Goal: Task Accomplishment & Management: Manage account settings

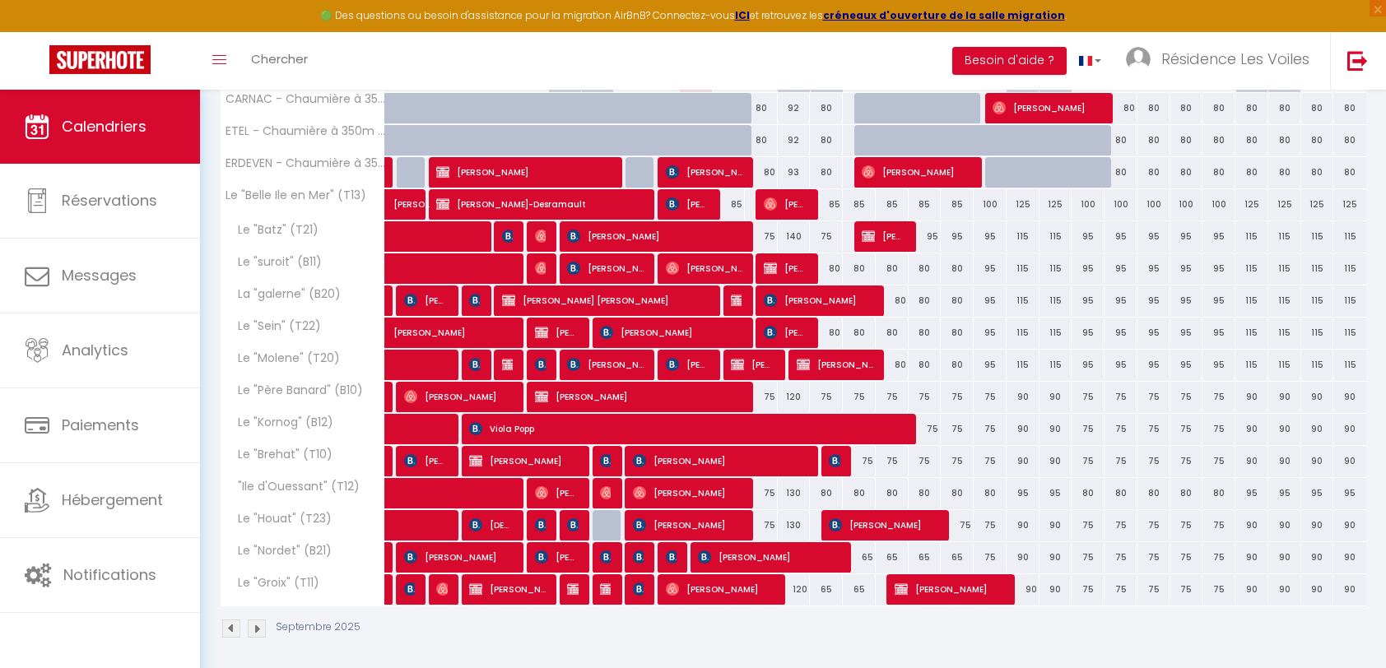
scroll to position [216, 0]
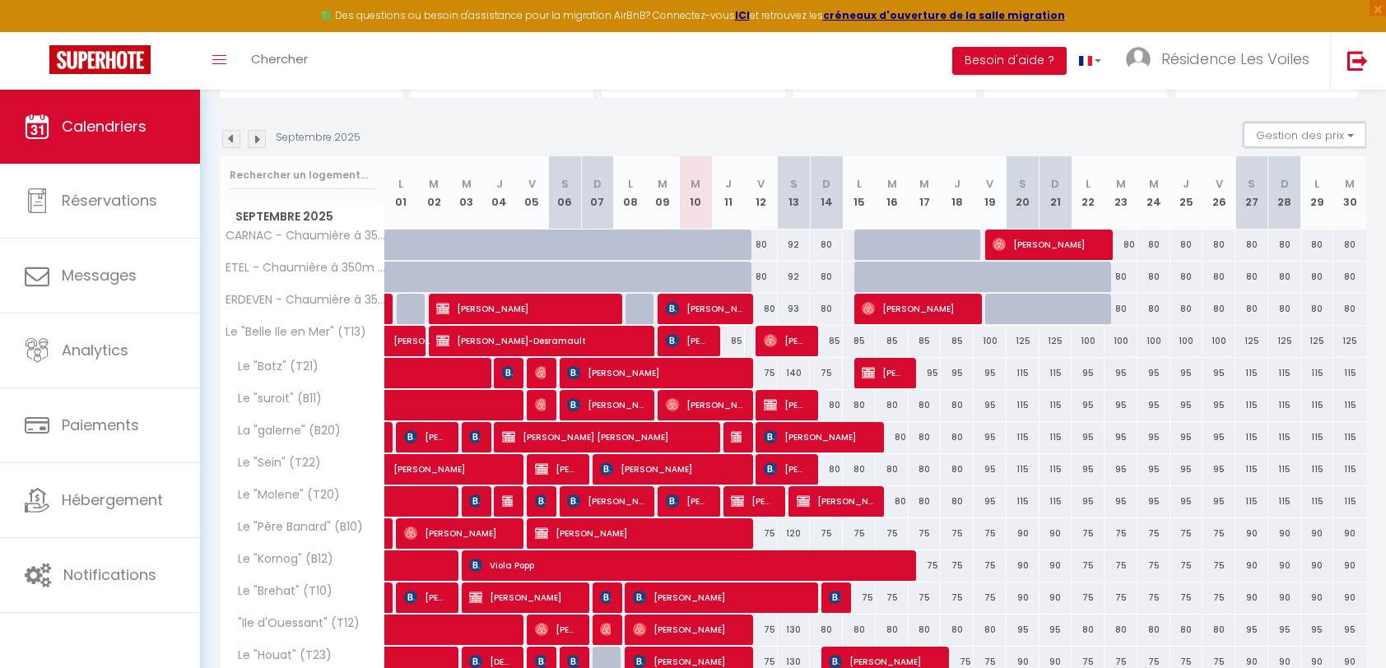
drag, startPoint x: 1348, startPoint y: 139, endPoint x: 1300, endPoint y: 151, distance: 49.1
click at [1348, 139] on button "Gestion des prix" at bounding box center [1305, 135] width 123 height 25
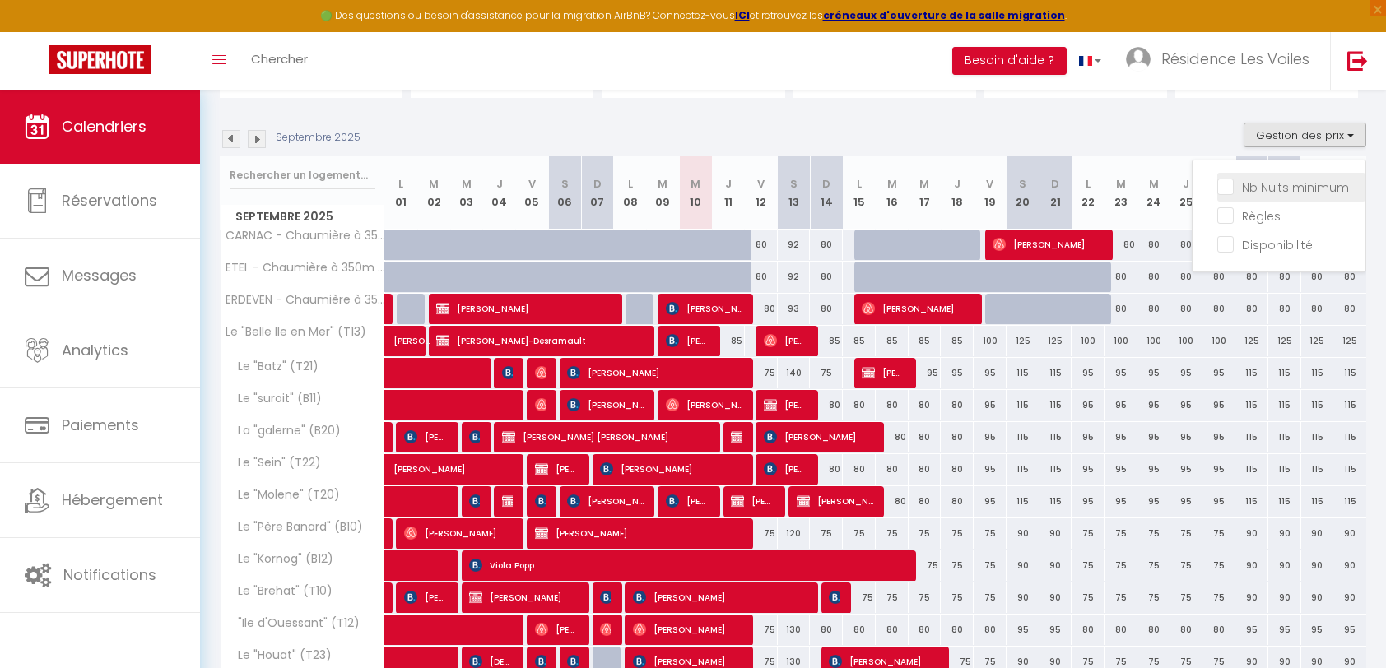
click at [1295, 178] on input "Nb Nuits minimum" at bounding box center [1291, 186] width 148 height 16
checkbox input "true"
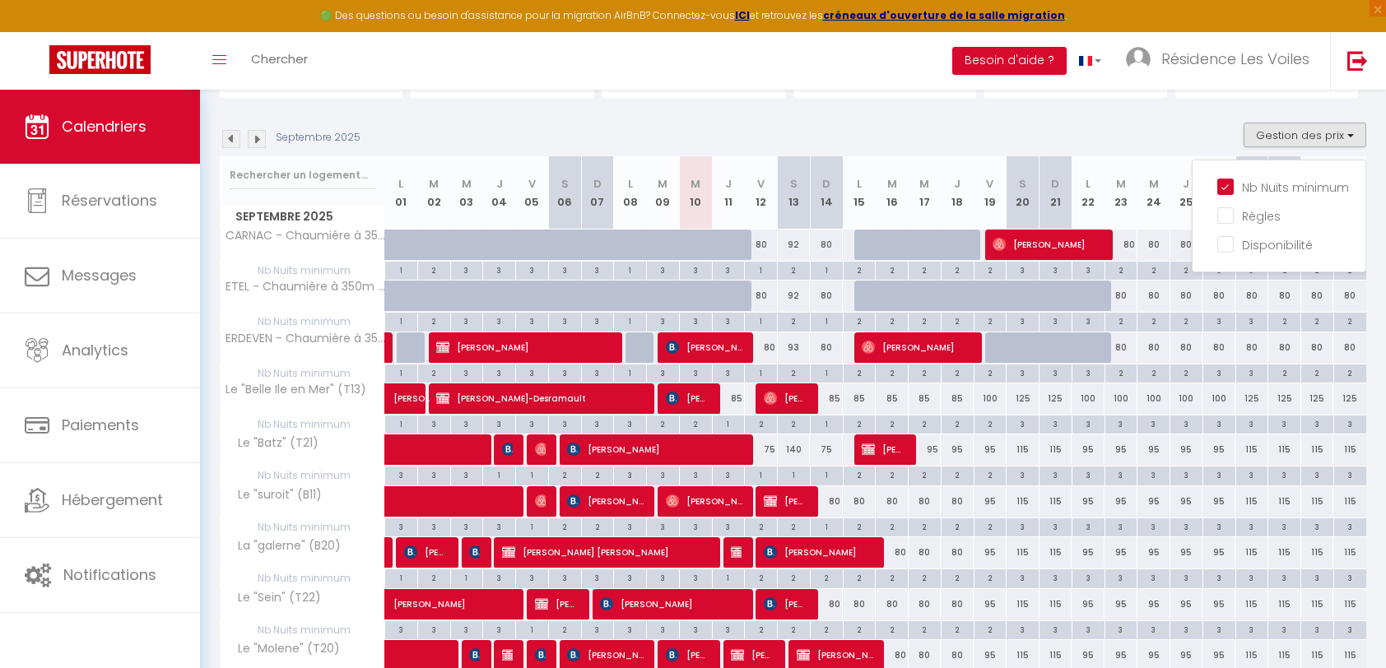
click at [1171, 138] on div "Septembre 2025 Gestion des prix Nb Nuits minimum Règles Disponibilité" at bounding box center [793, 140] width 1146 height 34
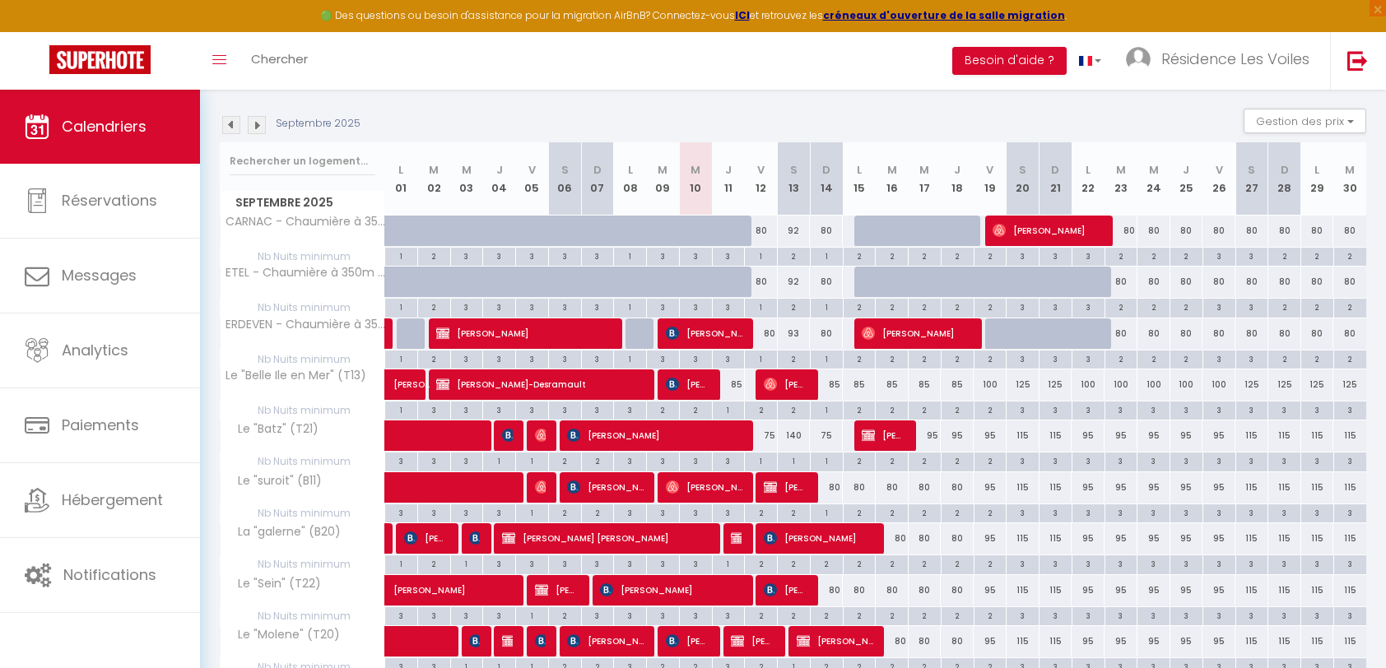
scroll to position [107, 0]
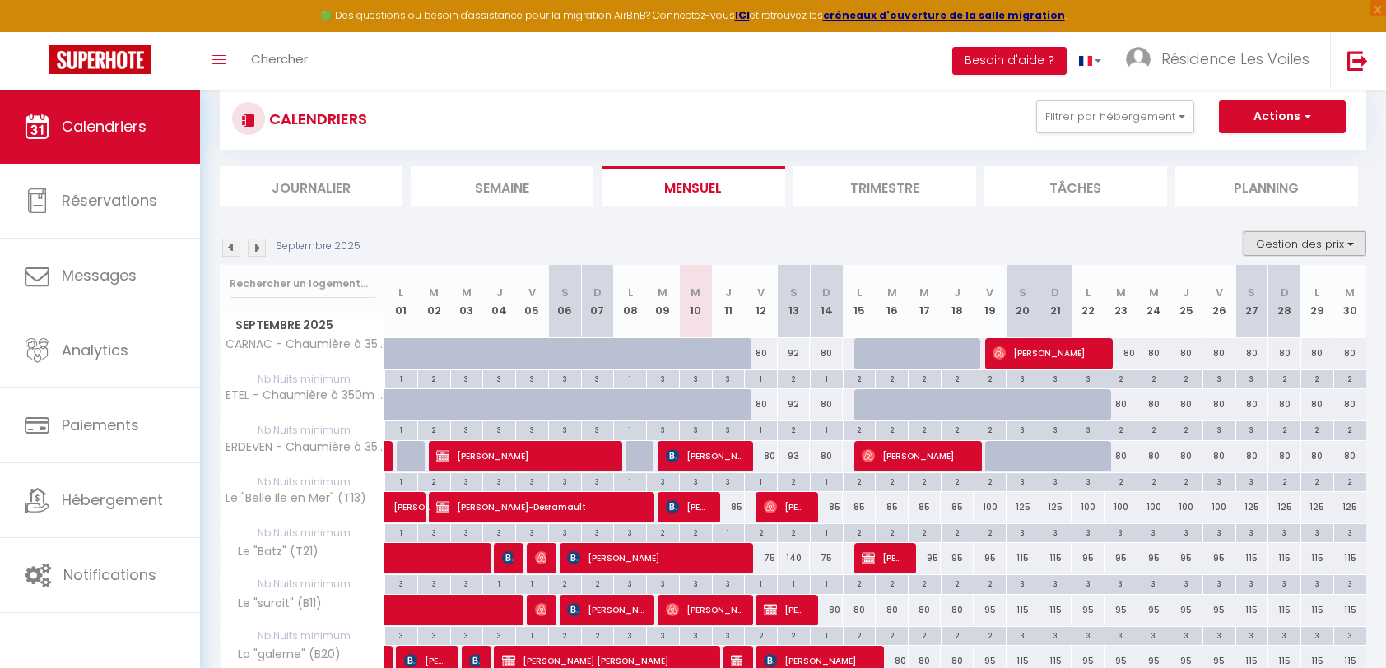
click at [1269, 240] on button "Gestion des prix" at bounding box center [1305, 243] width 123 height 25
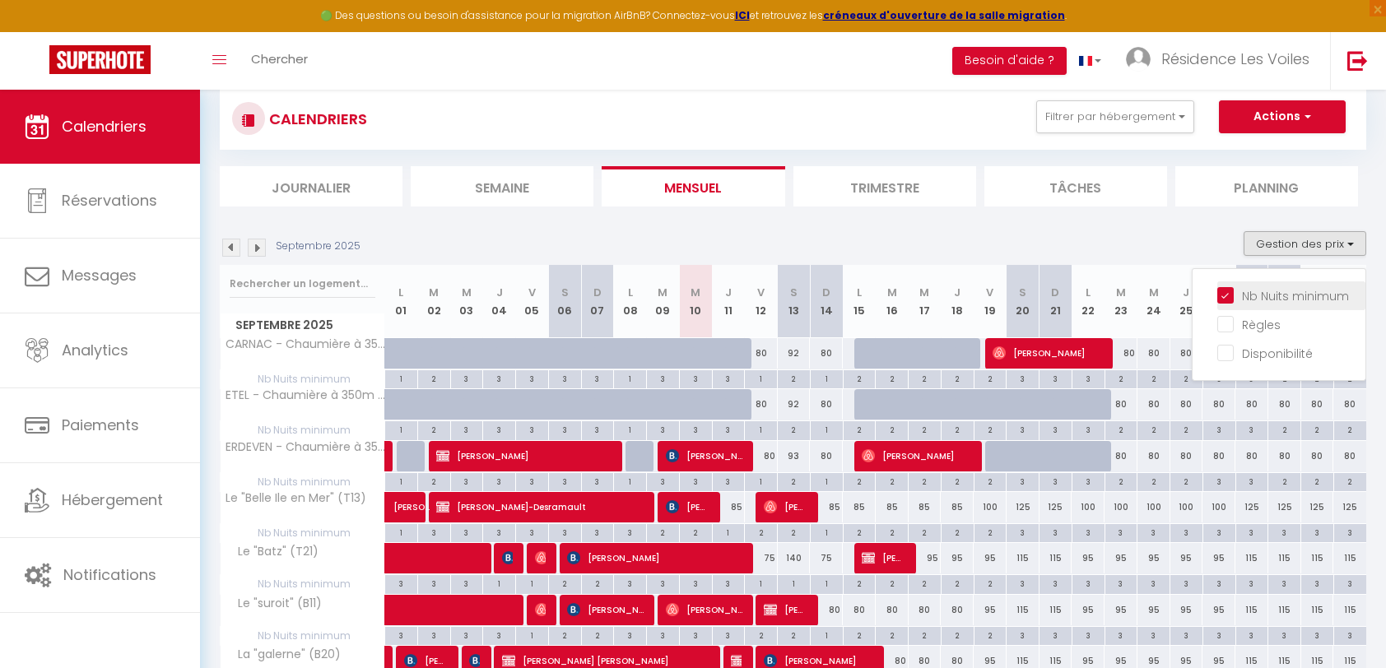
click at [1224, 286] on input "Nb Nuits minimum" at bounding box center [1291, 294] width 148 height 16
click at [1185, 234] on div "Septembre 2025 Gestion des prix Nb Nuits minimum Règles Disponibilité" at bounding box center [793, 248] width 1146 height 34
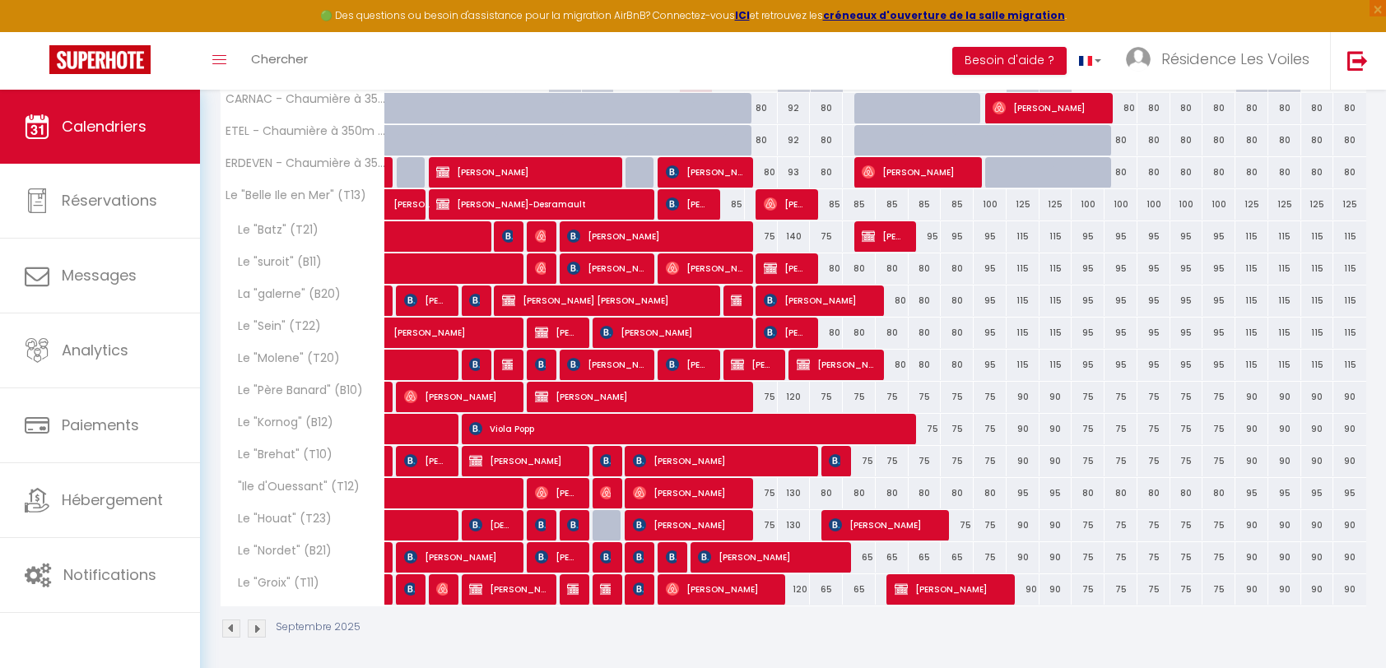
scroll to position [216, 0]
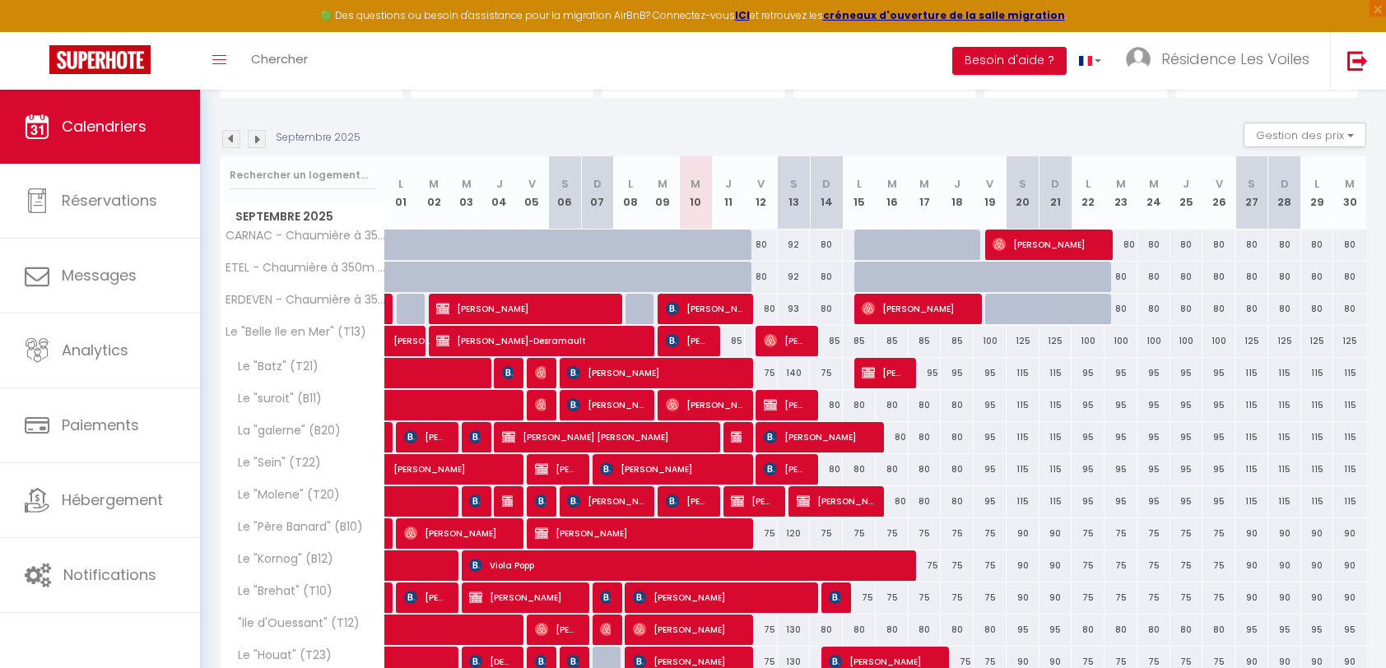
click at [256, 140] on img at bounding box center [257, 139] width 18 height 18
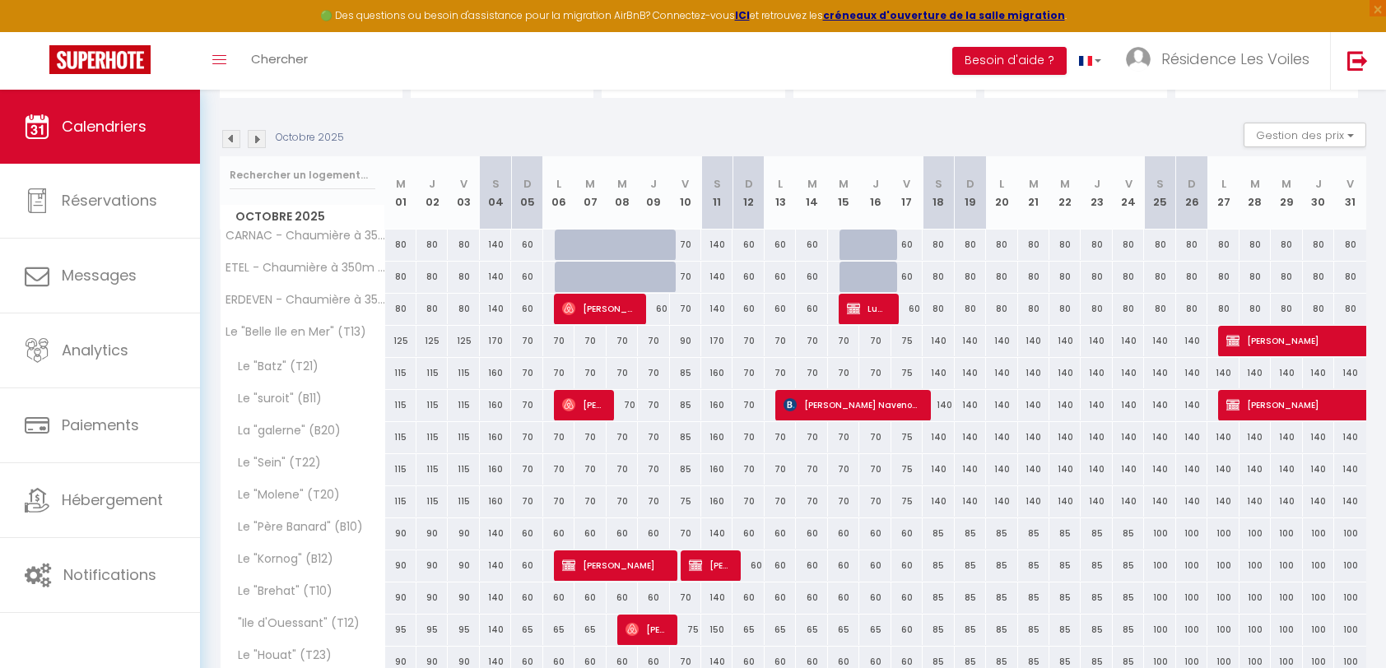
click at [258, 140] on img at bounding box center [257, 139] width 18 height 18
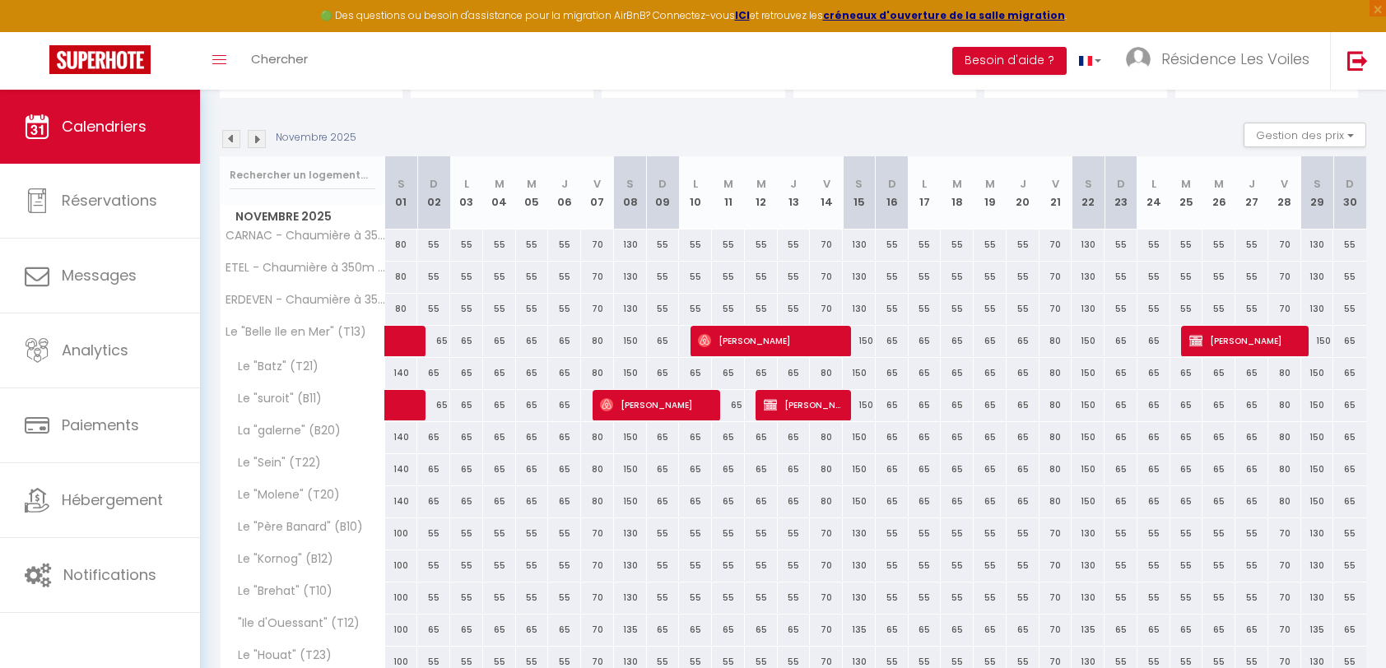
click at [258, 140] on img at bounding box center [257, 139] width 18 height 18
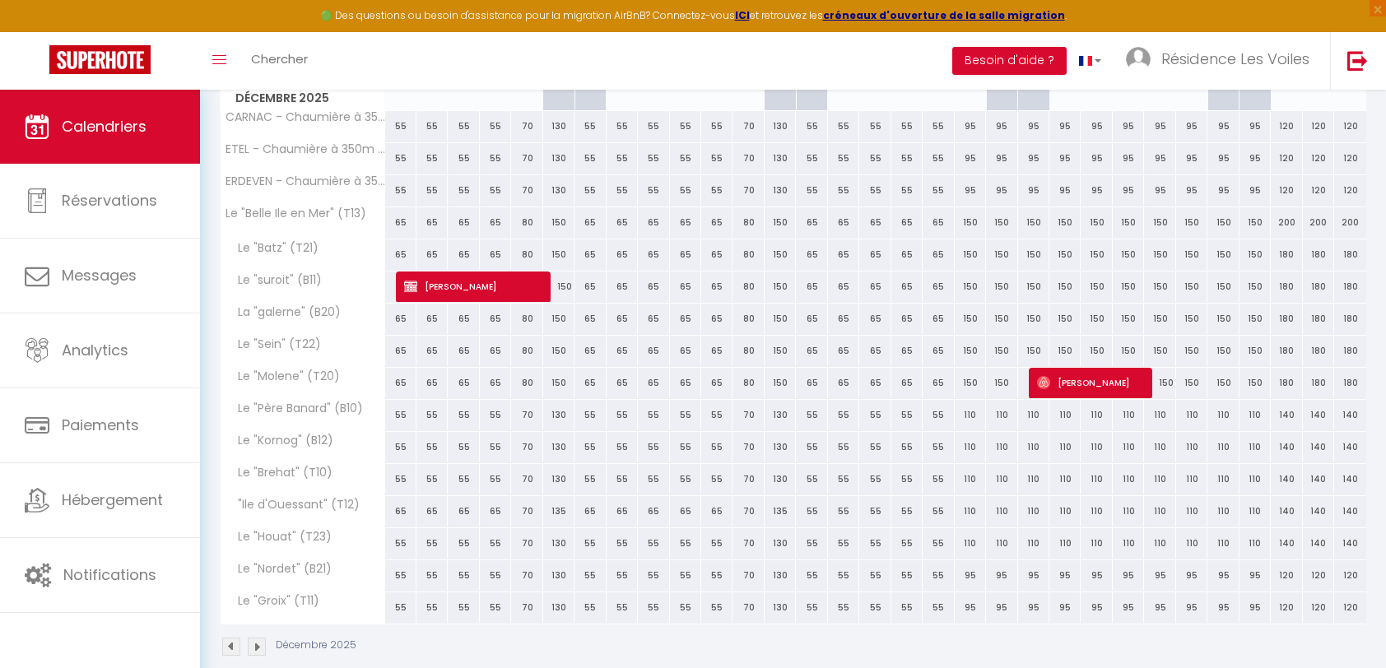
scroll to position [352, 0]
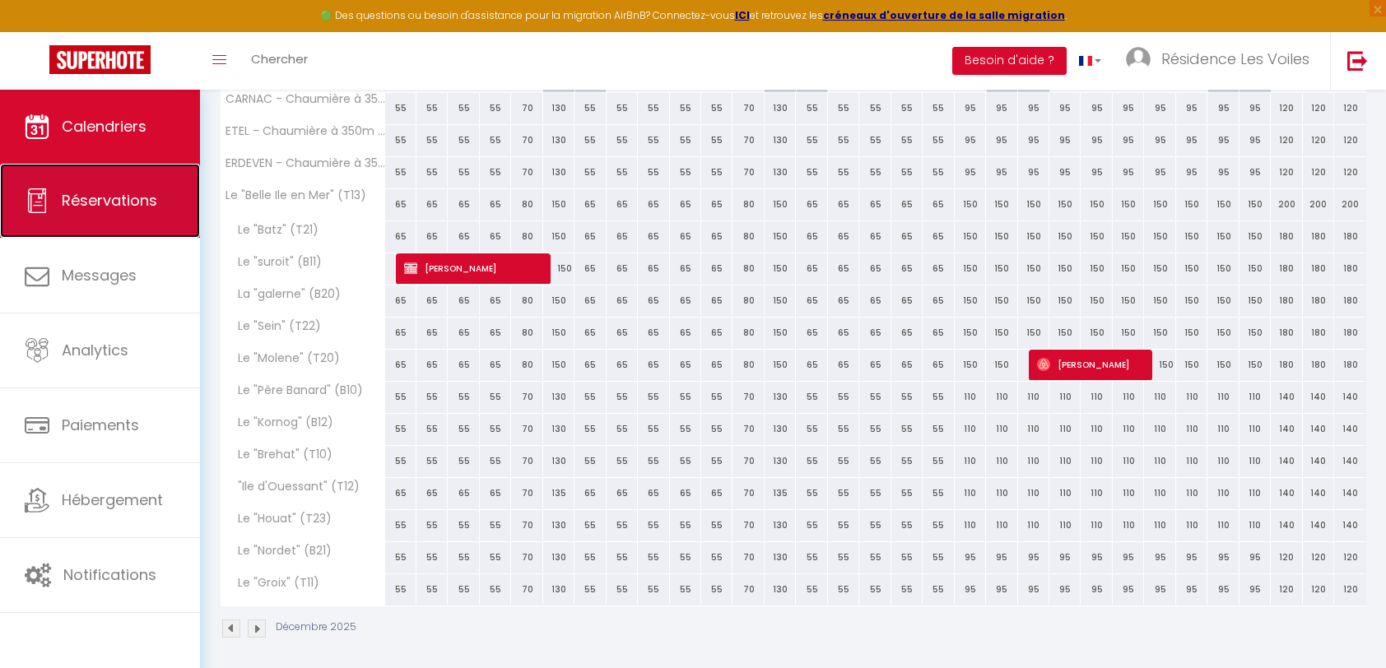
click at [56, 218] on link "Réservations" at bounding box center [100, 201] width 200 height 74
select select "not_cancelled"
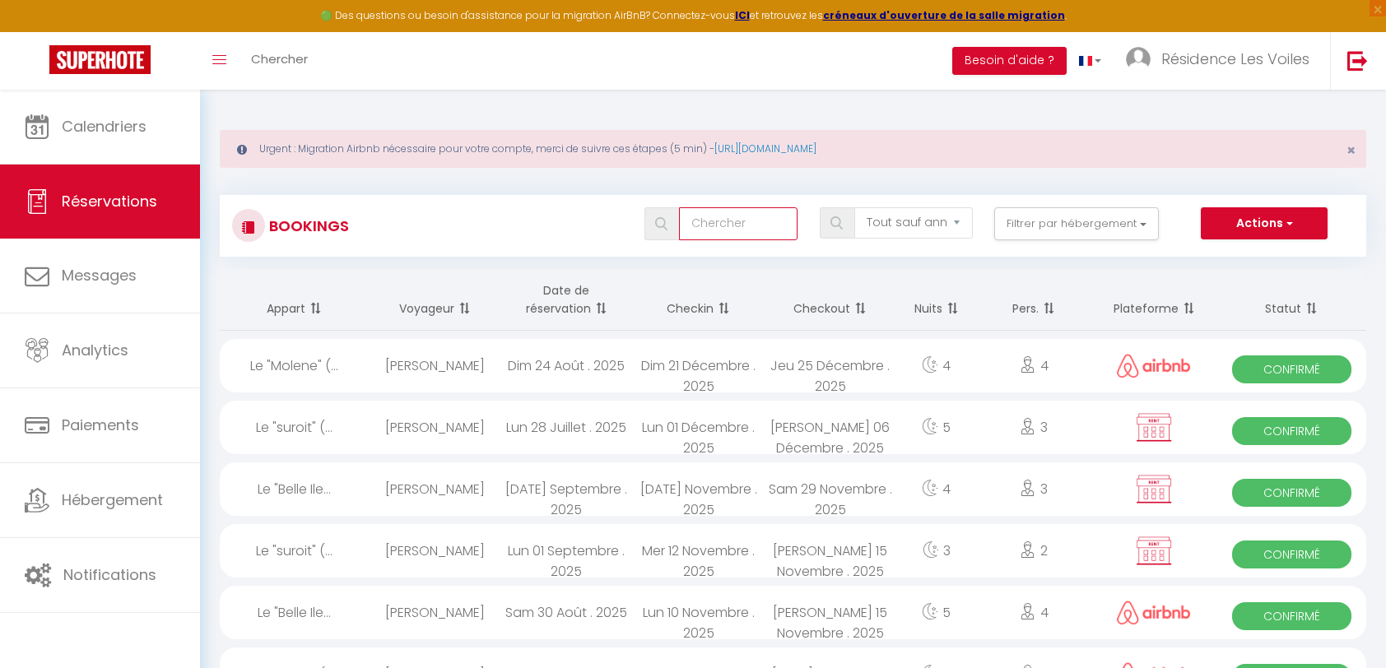
click at [724, 221] on input "text" at bounding box center [738, 223] width 119 height 33
type input "[PERSON_NAME]"
select select
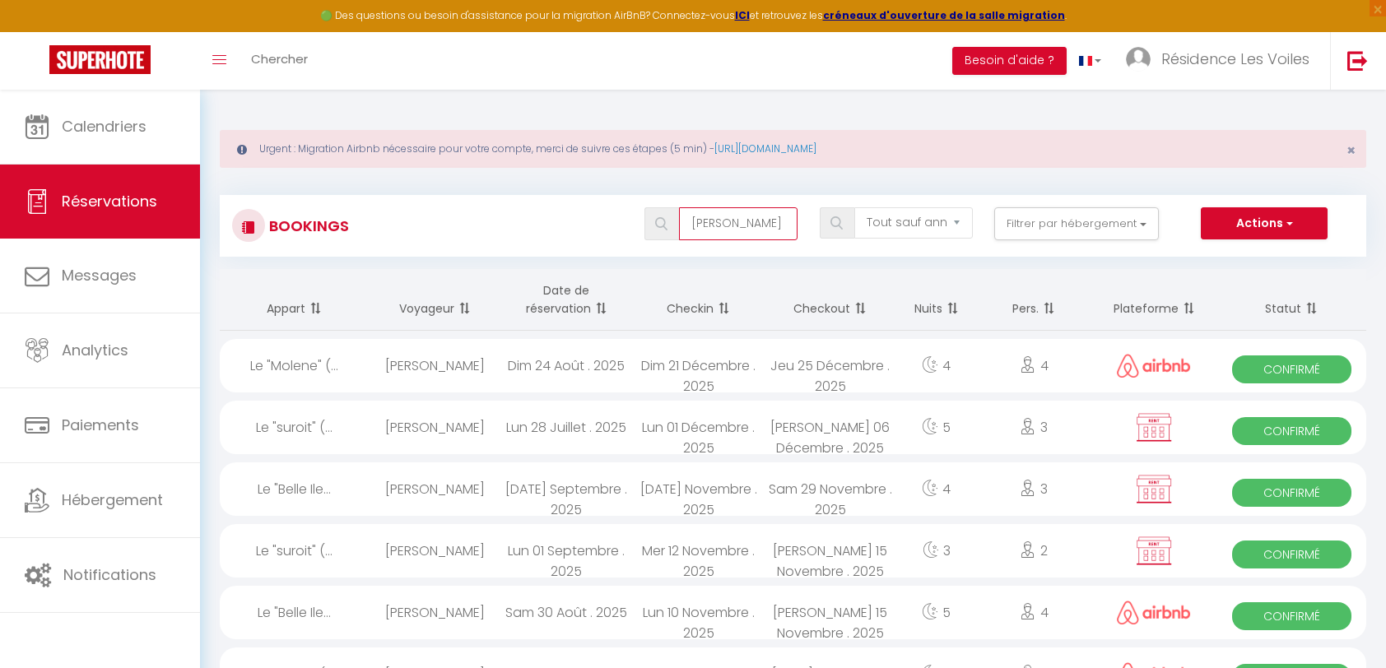
select select
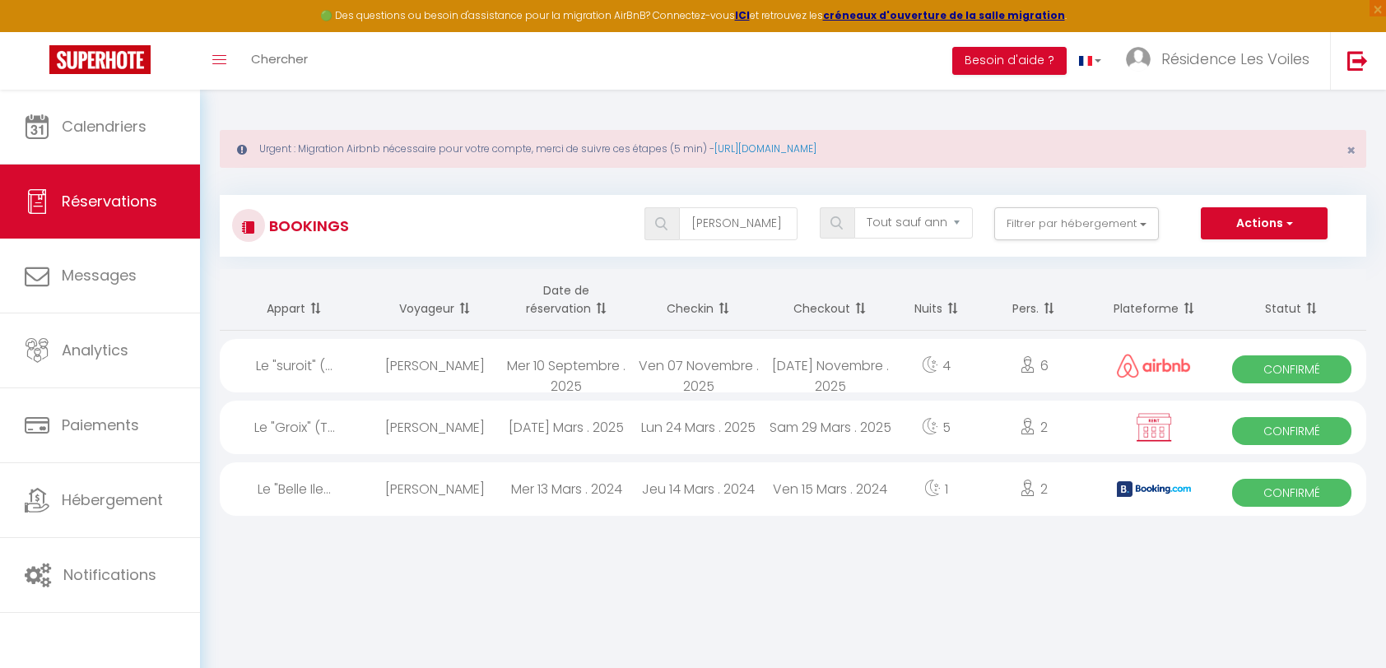
click at [616, 360] on div "Mer 10 Septembre . 2025" at bounding box center [566, 365] width 132 height 53
select select "OK"
select select "0"
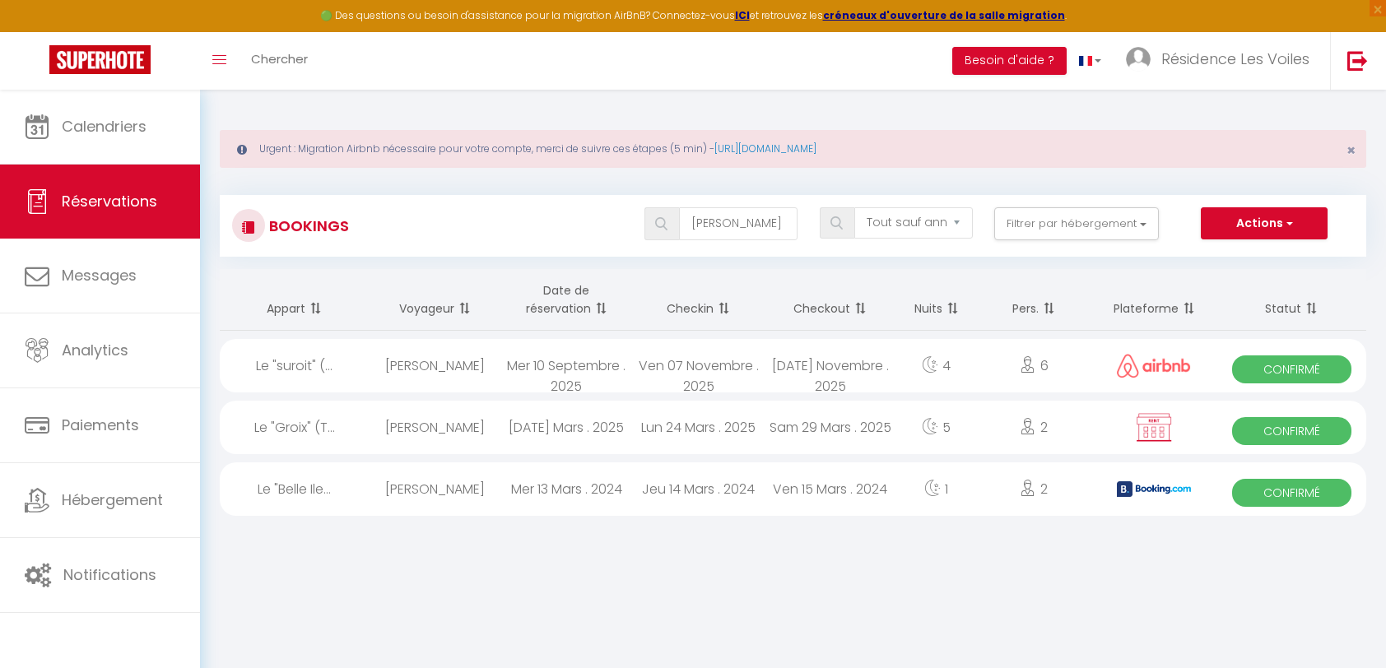
select select "1"
select select
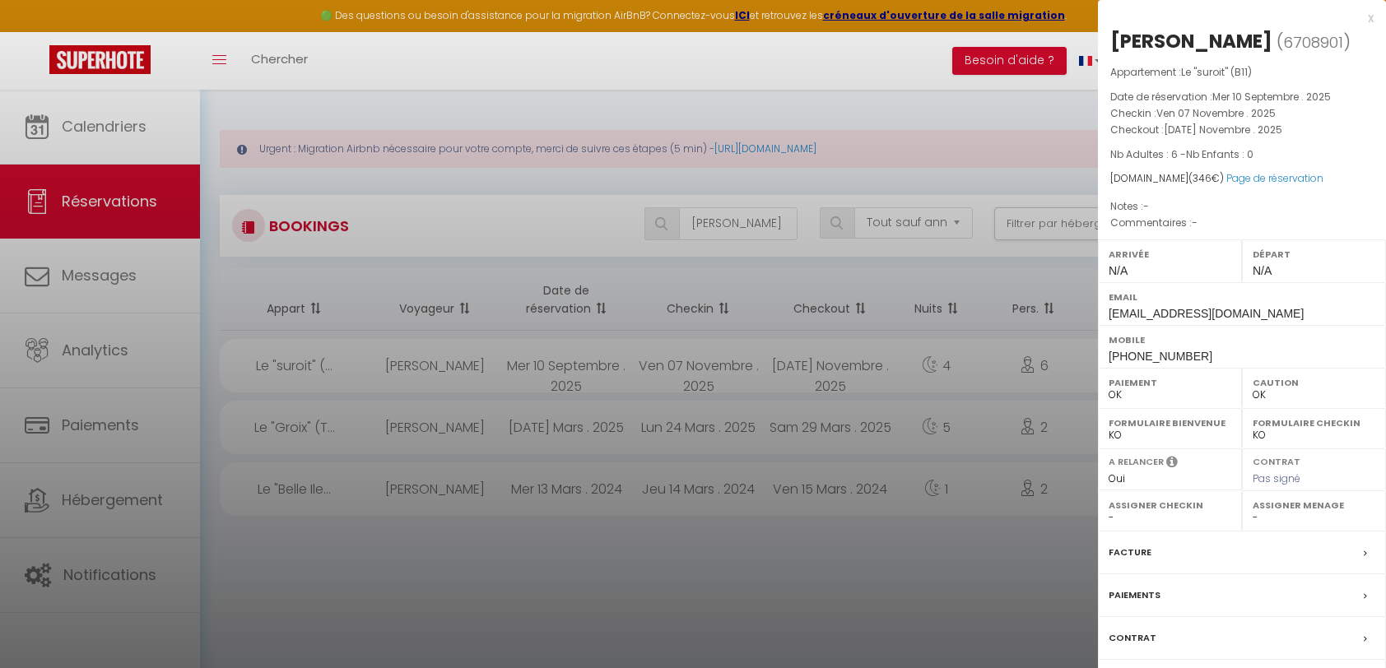
scroll to position [90, 0]
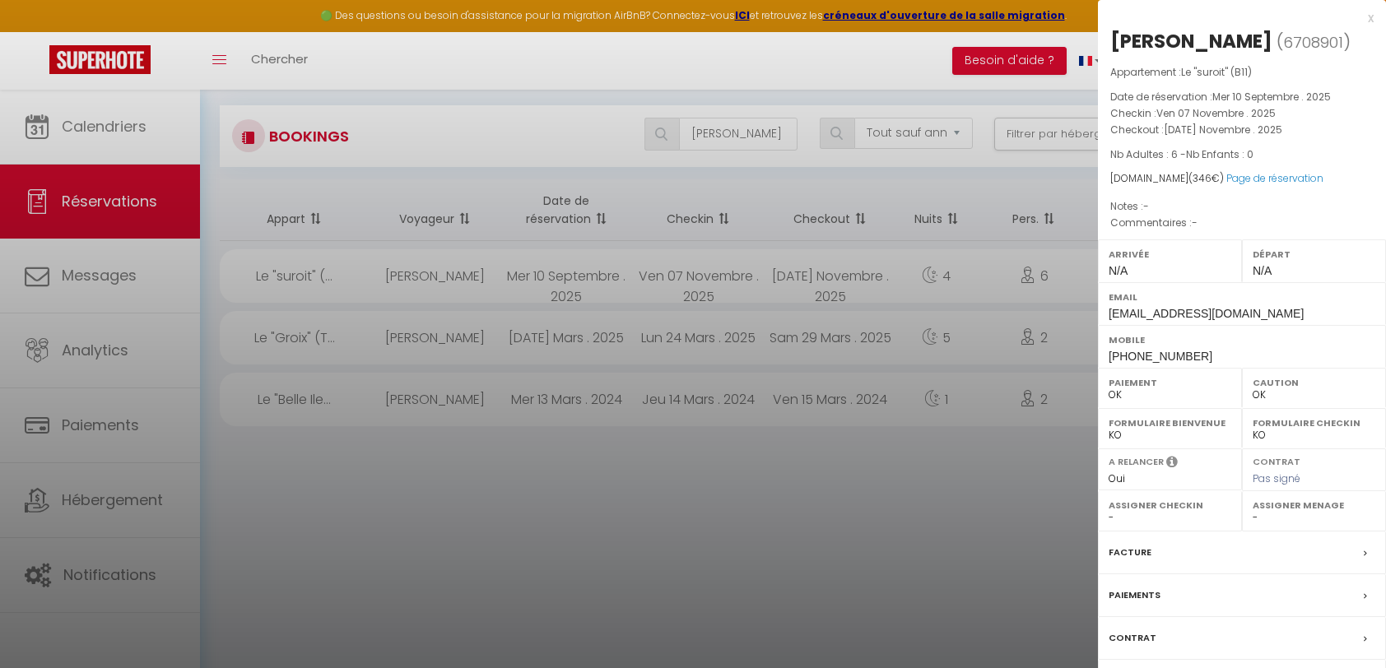
click at [1128, 665] on div "Messages" at bounding box center [1242, 681] width 288 height 43
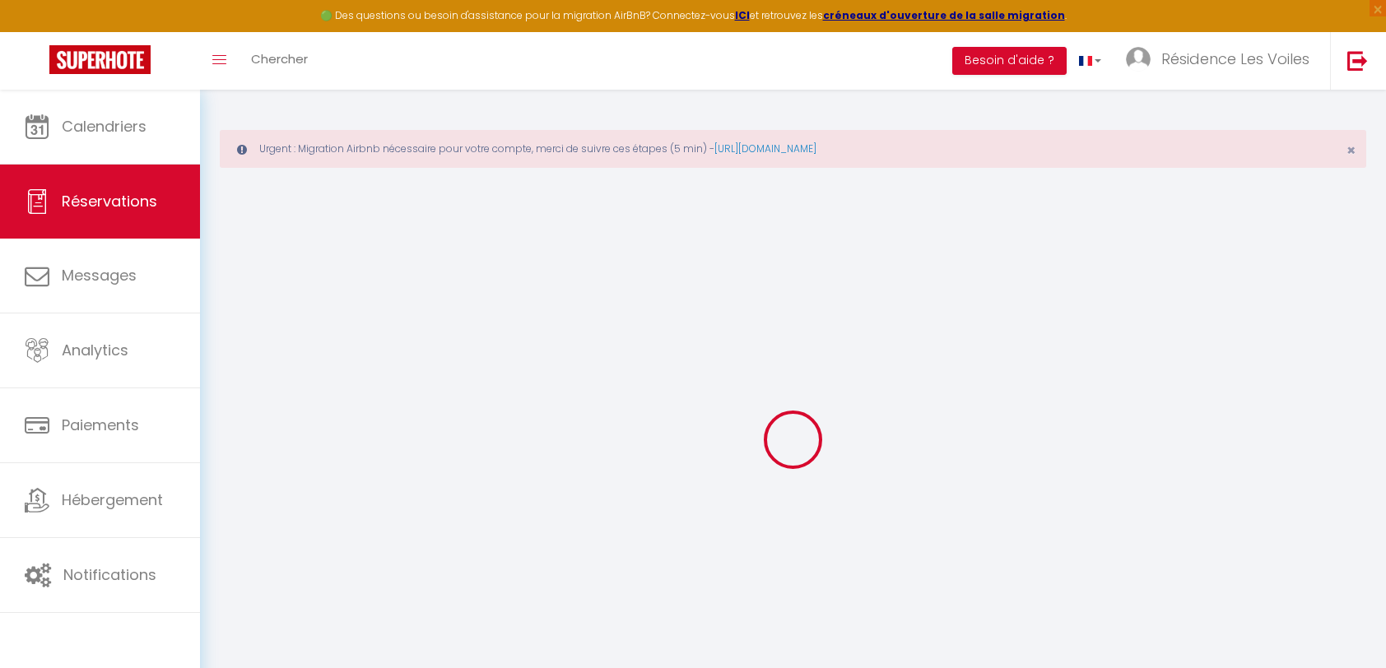
select select
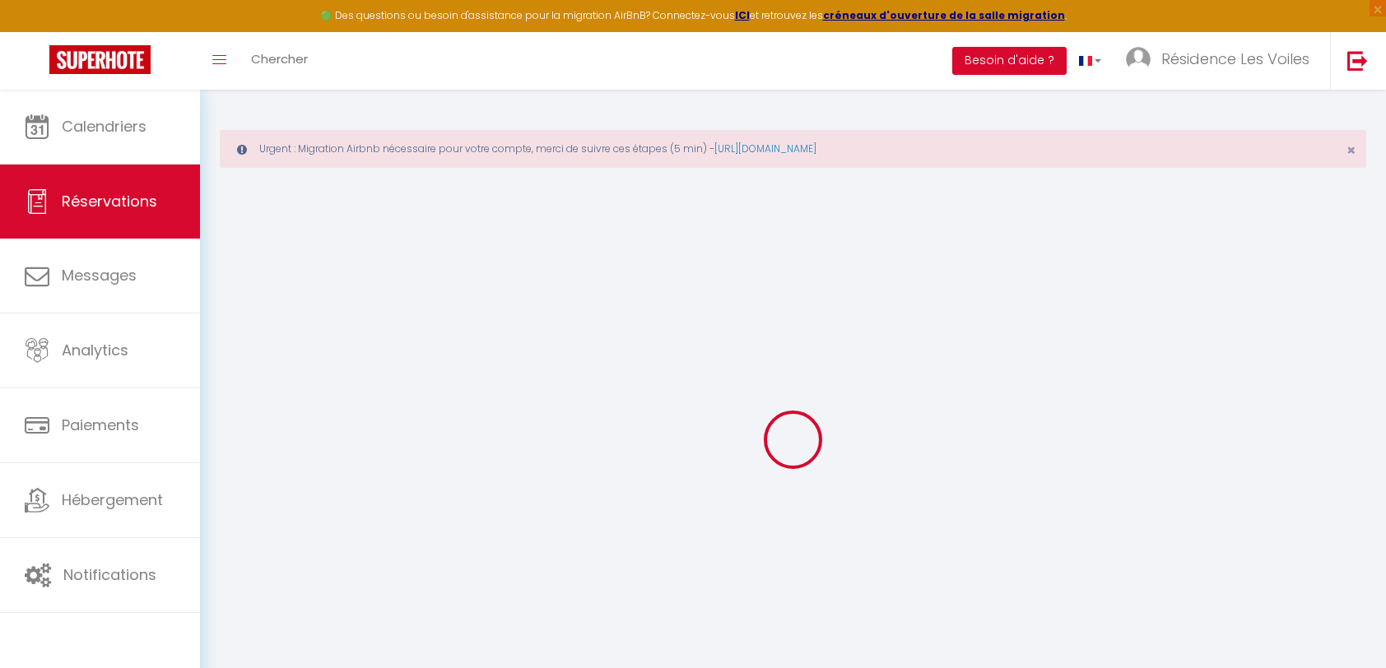
select select
type input "16"
select select
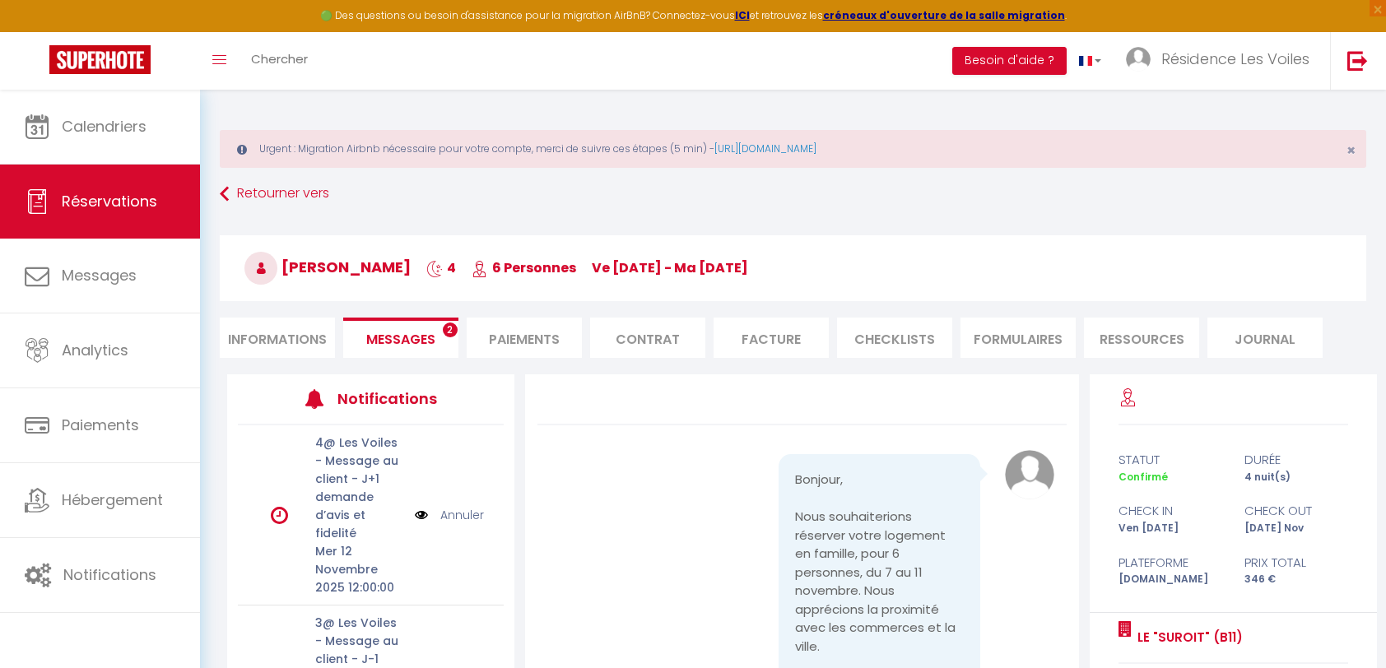
select select
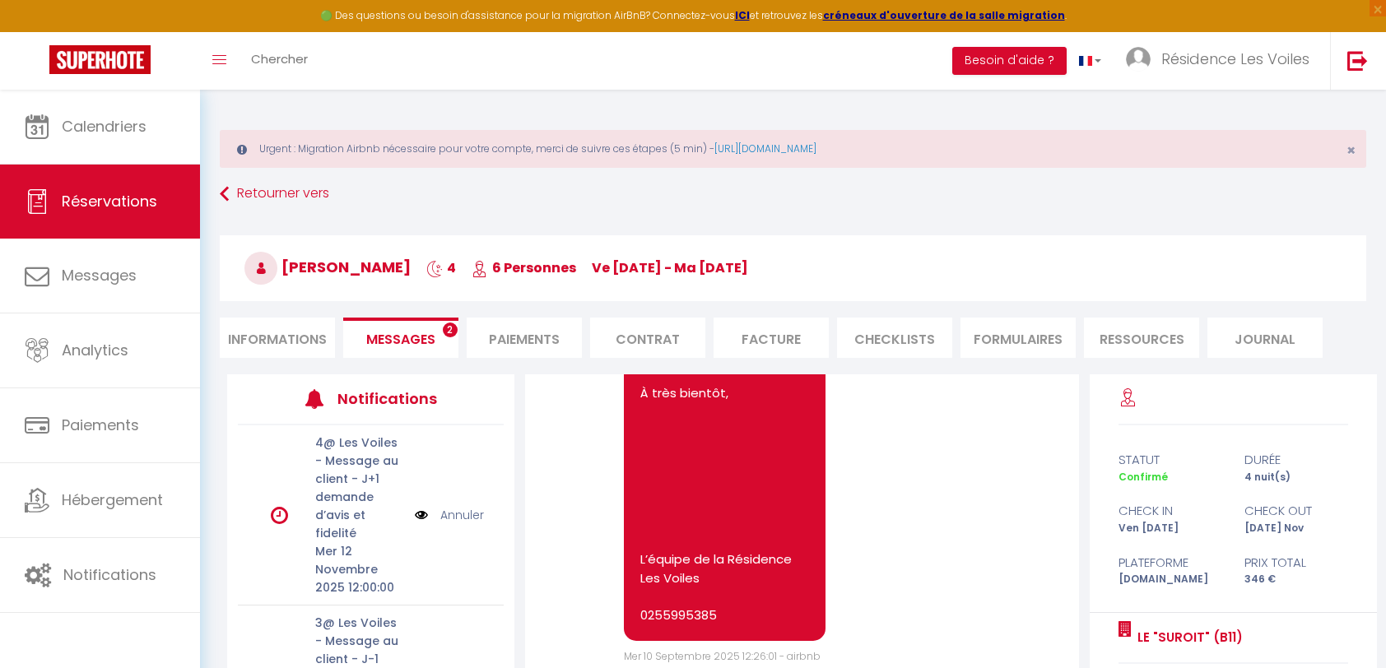
select select
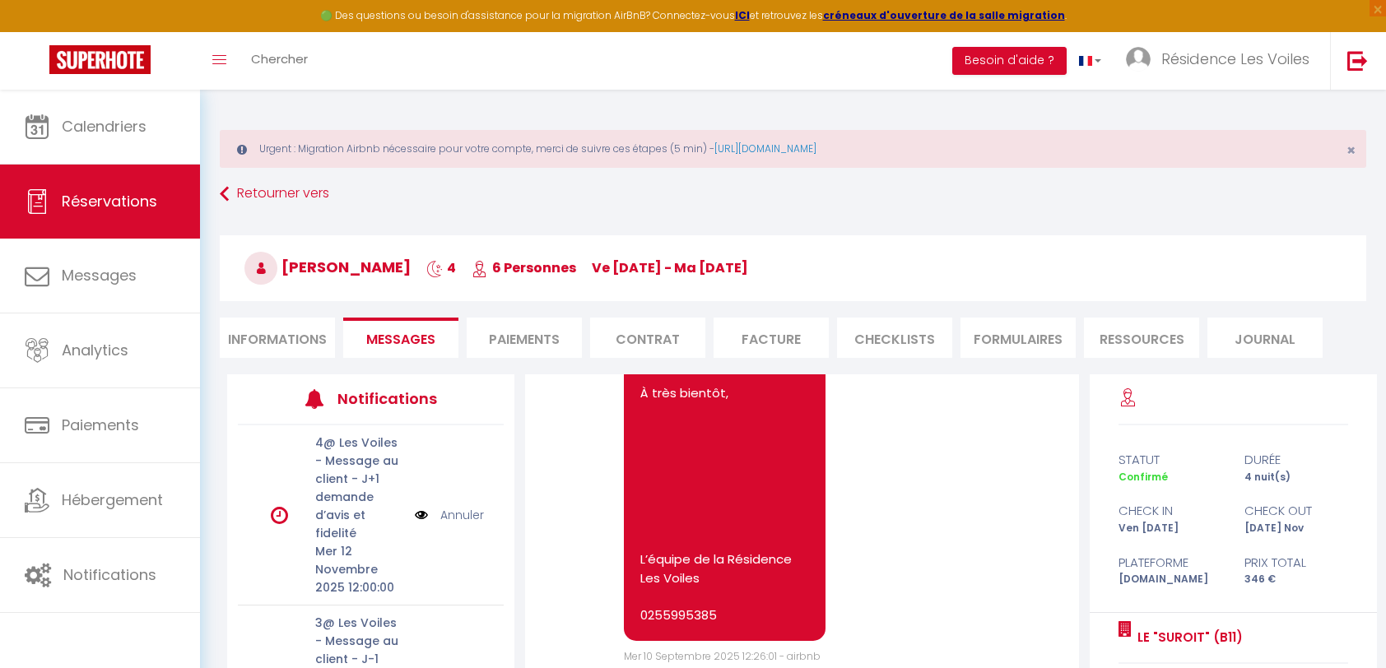
click at [272, 349] on li "Informations" at bounding box center [277, 338] width 115 height 40
select select
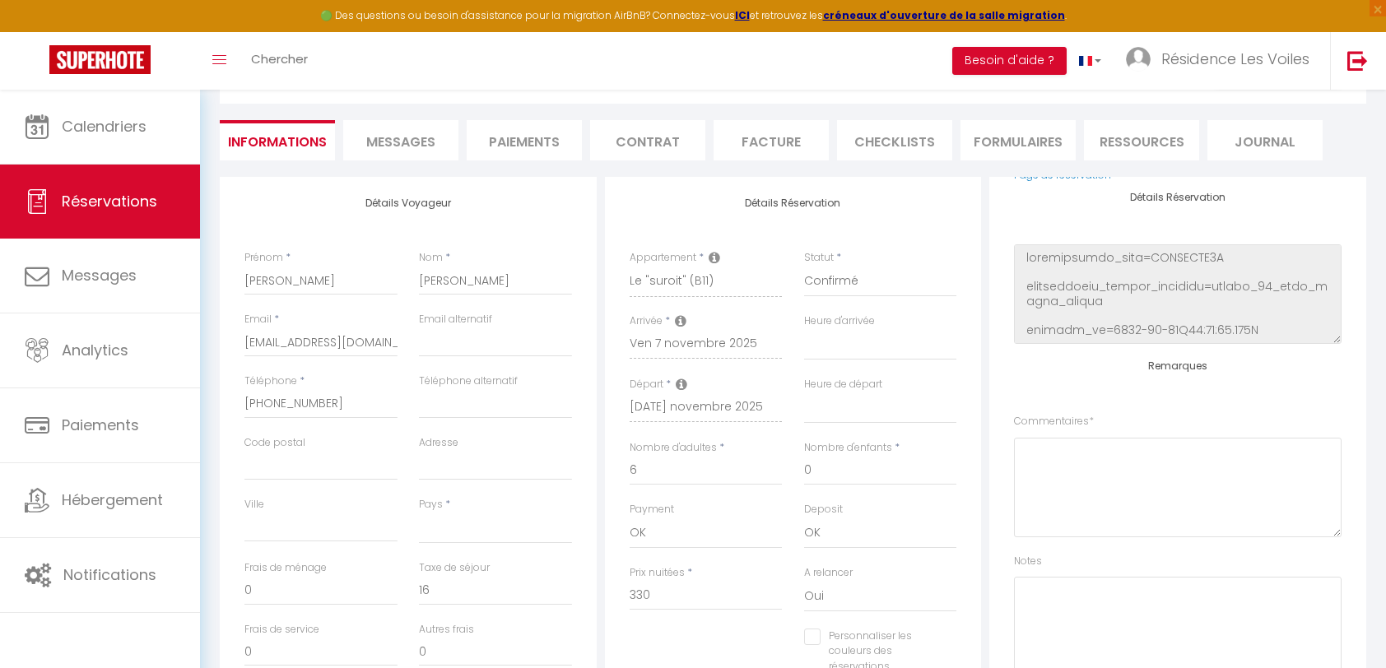
scroll to position [198, 0]
click at [1076, 607] on textarea at bounding box center [1178, 626] width 328 height 100
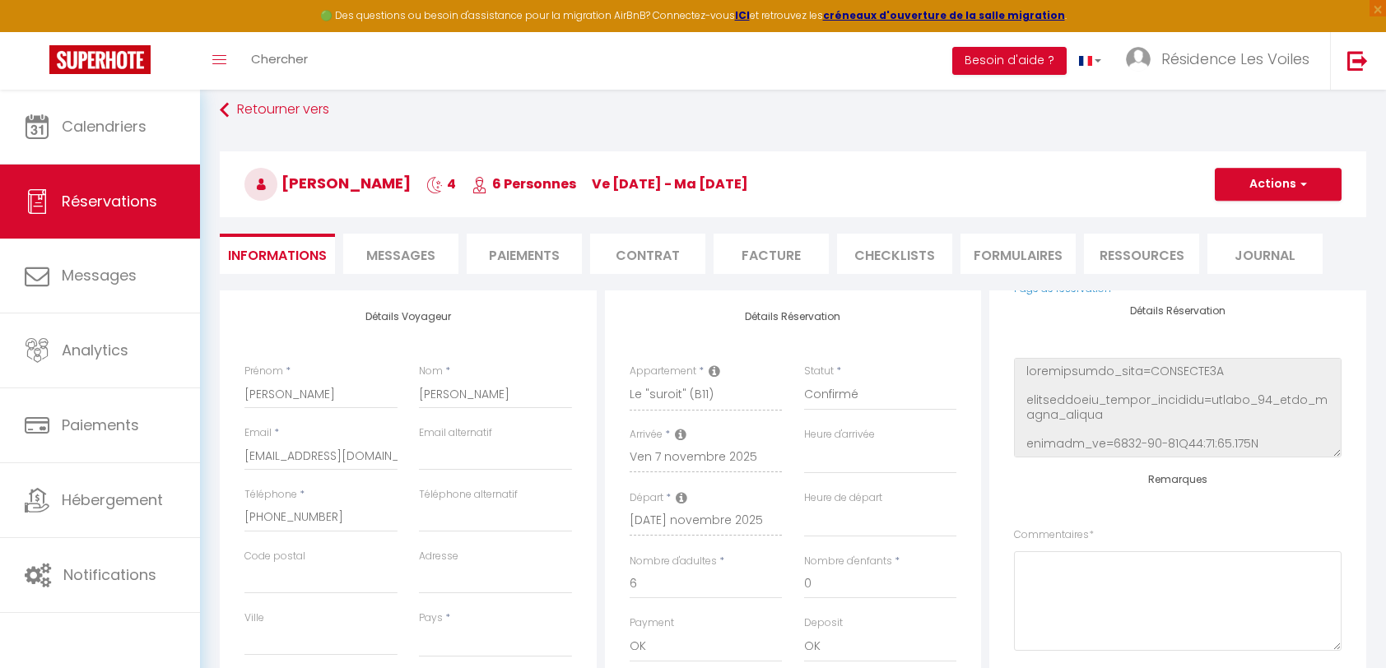
scroll to position [61, 0]
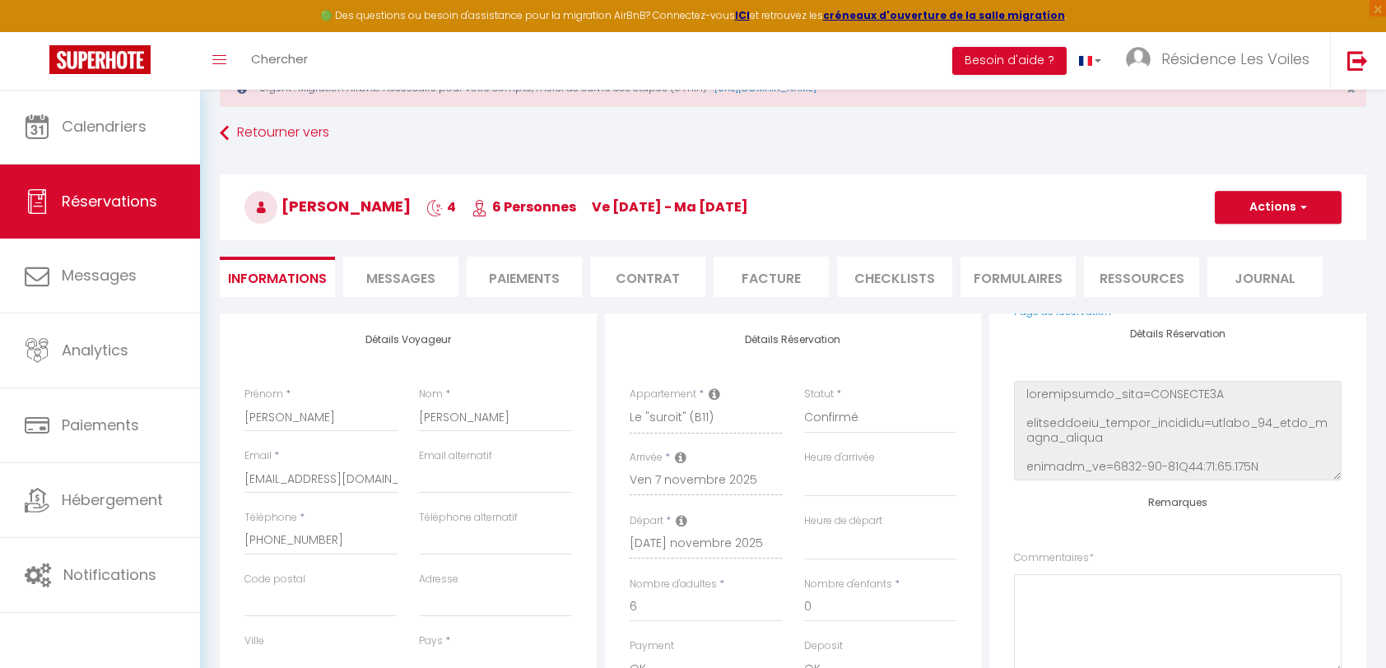
type textarea "Ben : MEN / 35€ - shopify ok"
click at [1244, 199] on button "Actions" at bounding box center [1278, 207] width 127 height 33
click at [1244, 234] on link "Enregistrer" at bounding box center [1262, 243] width 130 height 21
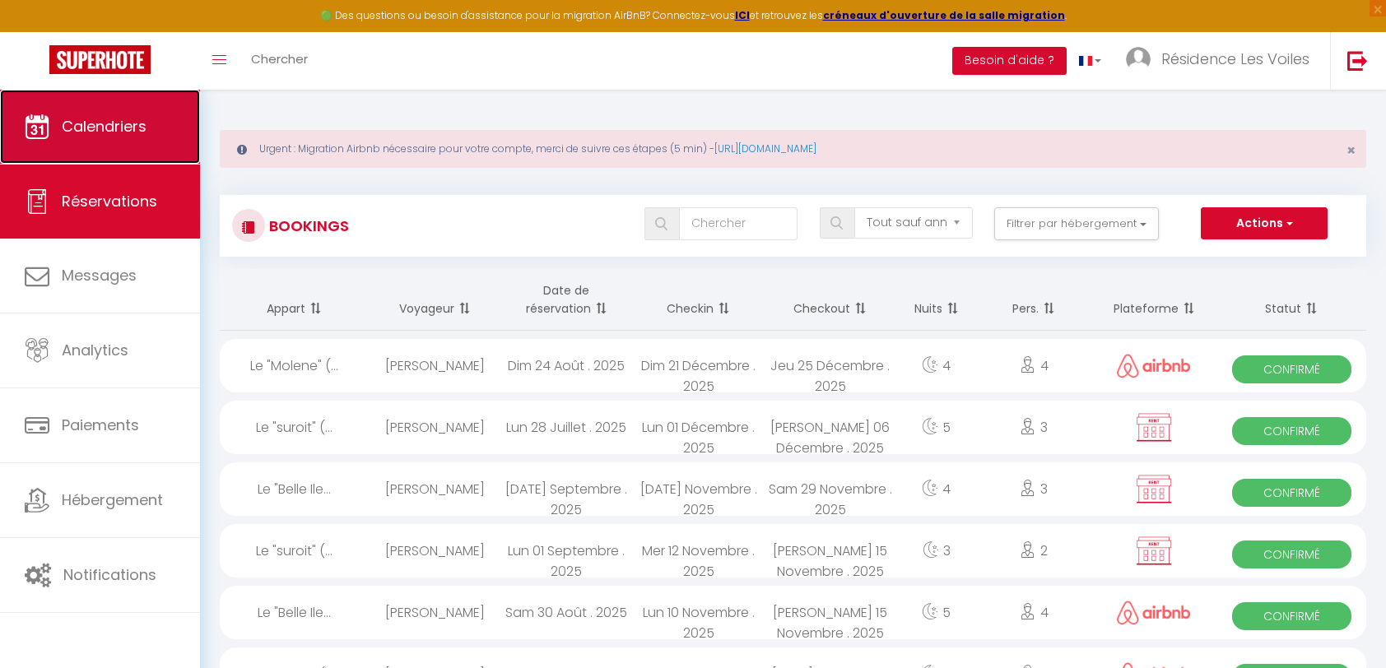
click at [95, 122] on span "Calendriers" at bounding box center [104, 126] width 85 height 21
